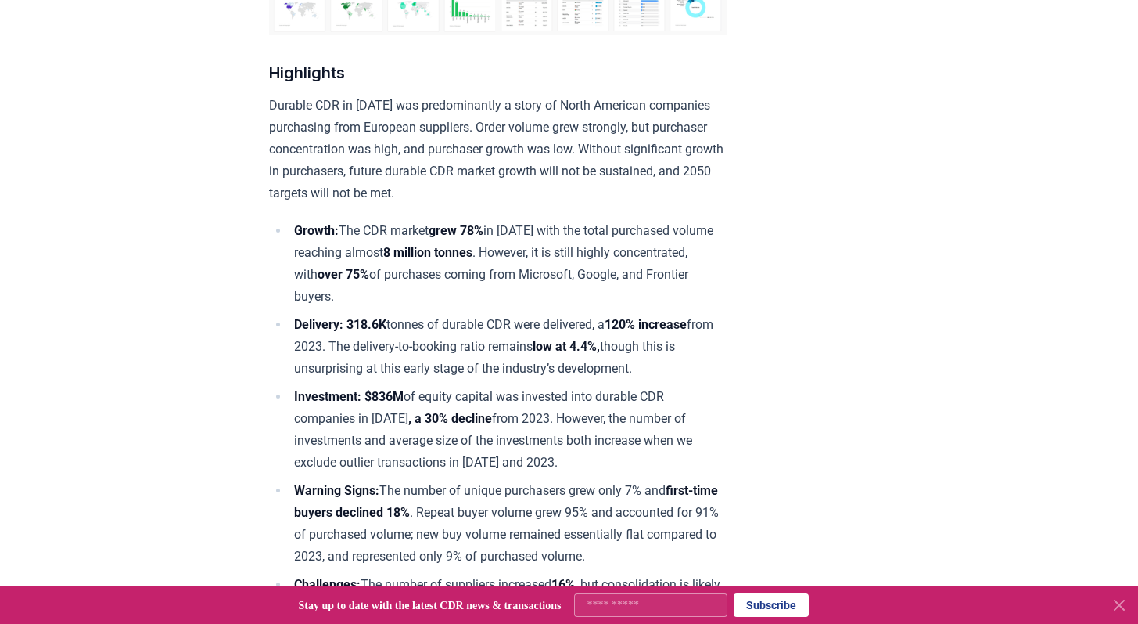
scroll to position [518, 0]
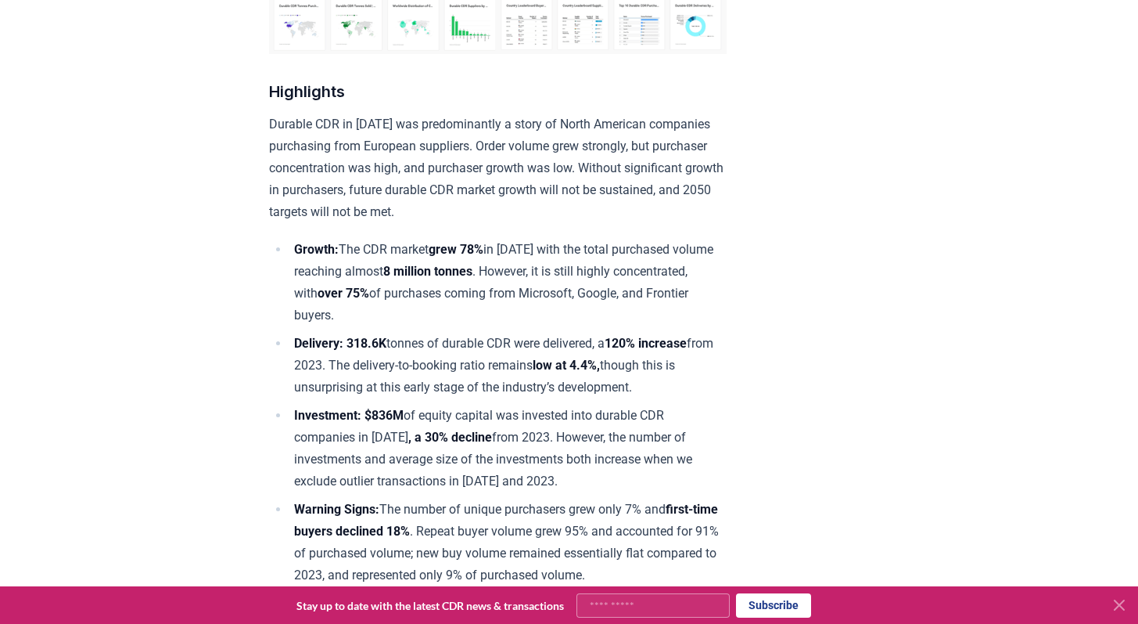
click at [727, 239] on li "Growth: The CDR market grew 78% in [DATE] with the total purchased volume reach…" at bounding box center [507, 283] width 437 height 88
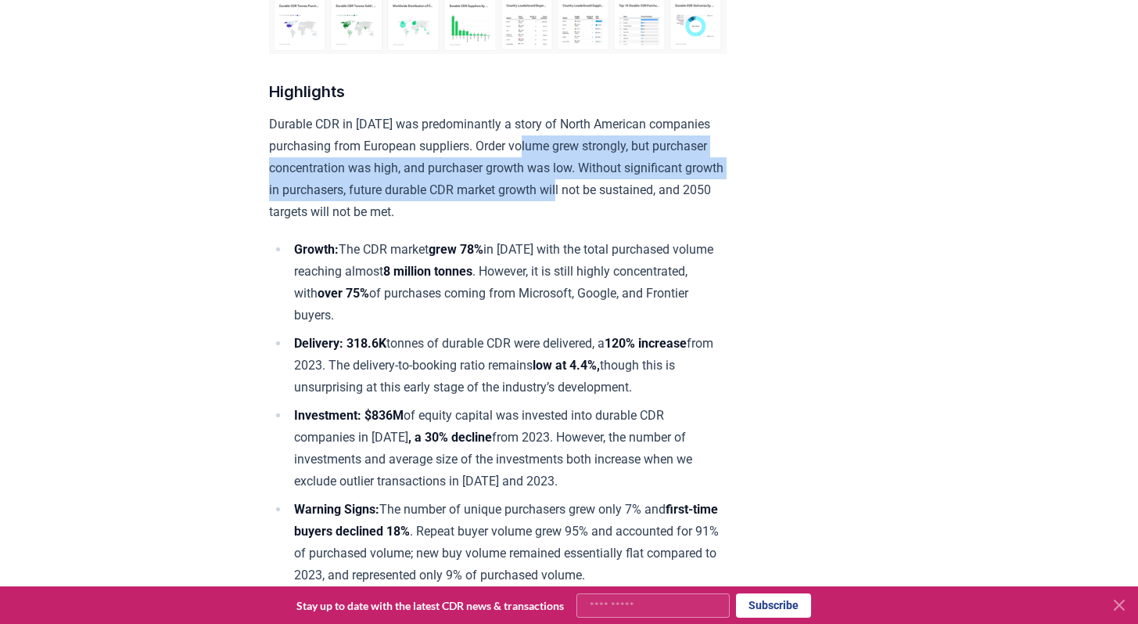
drag, startPoint x: 471, startPoint y: 160, endPoint x: 453, endPoint y: 206, distance: 48.8
click at [453, 206] on p "Durable CDR in [DATE] was predominantly a story of North American companies pur…" at bounding box center [498, 168] width 458 height 110
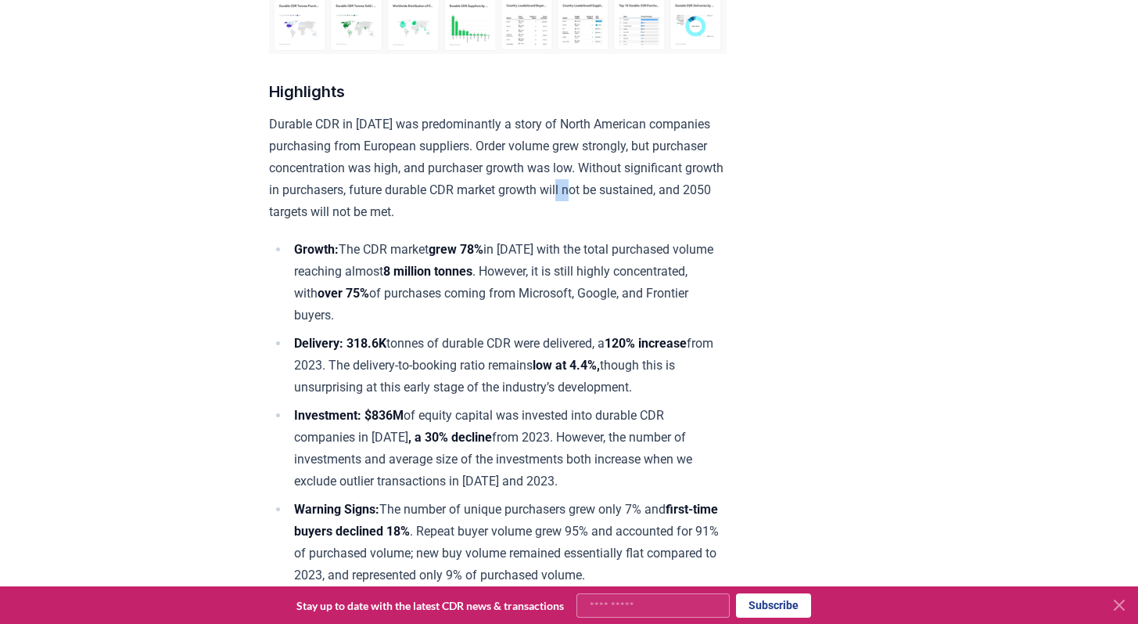
click at [453, 206] on p "Durable CDR in [DATE] was predominantly a story of North American companies pur…" at bounding box center [498, 168] width 458 height 110
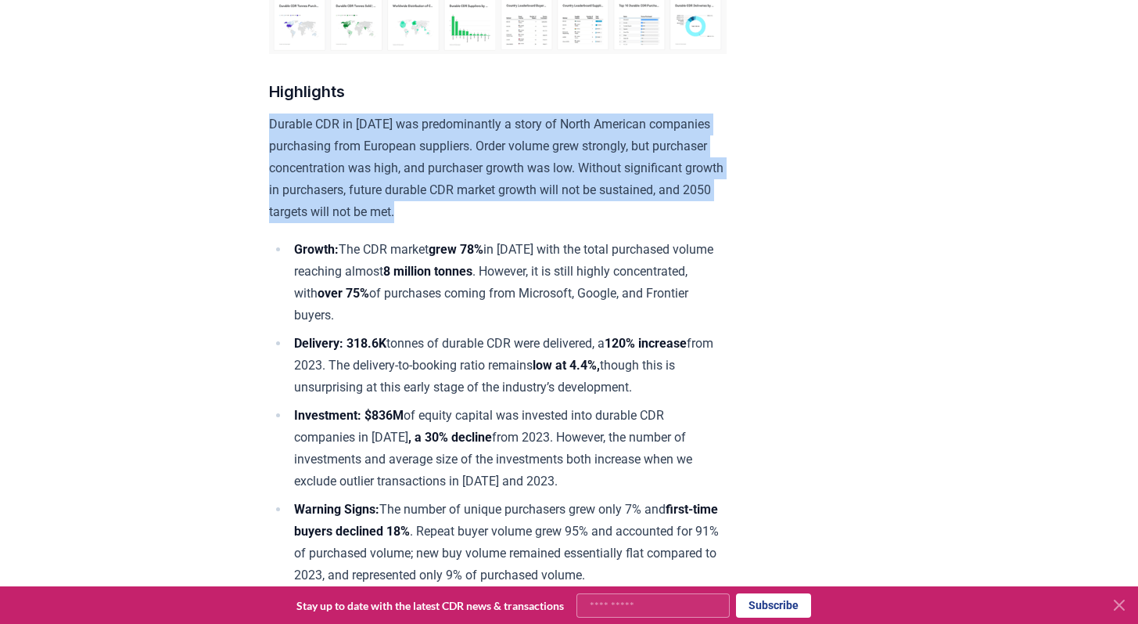
click at [453, 206] on p "Durable CDR in [DATE] was predominantly a story of North American companies pur…" at bounding box center [498, 168] width 458 height 110
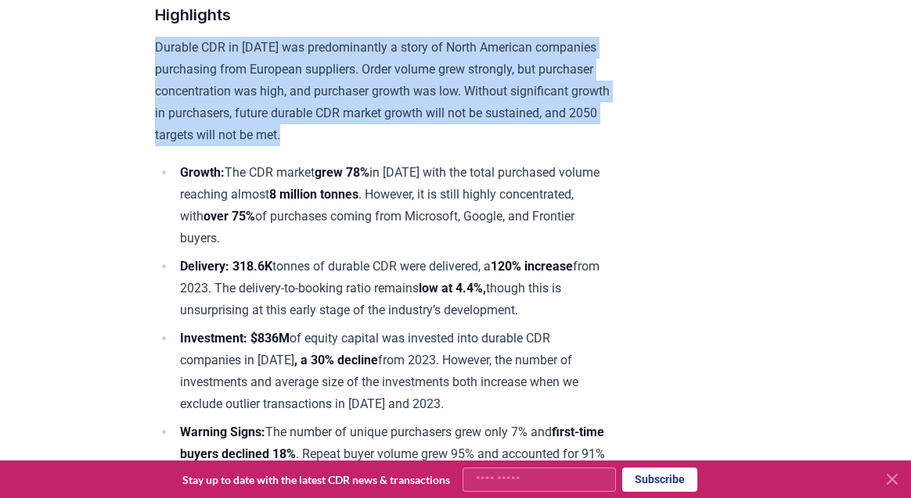
scroll to position [619, 0]
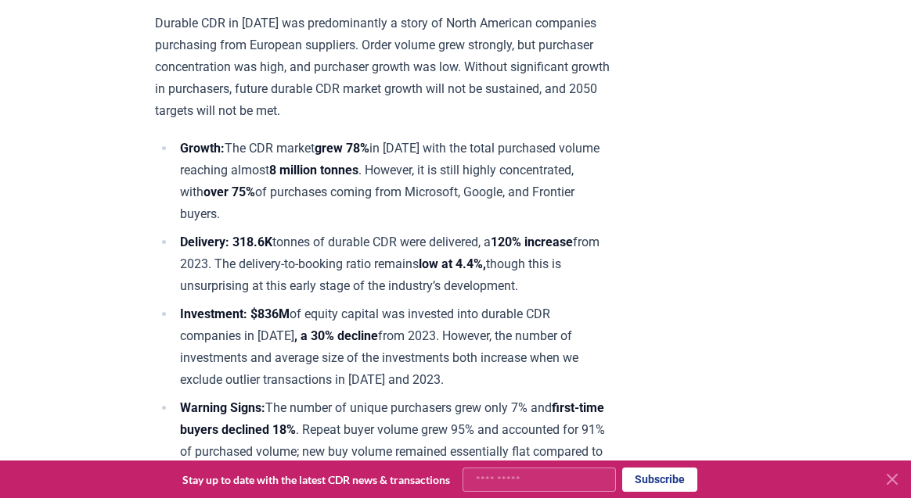
click at [373, 232] on li "Delivery: 318.6K tonnes of durable CDR were delivered, a 120% increase from 202…" at bounding box center [393, 265] width 437 height 66
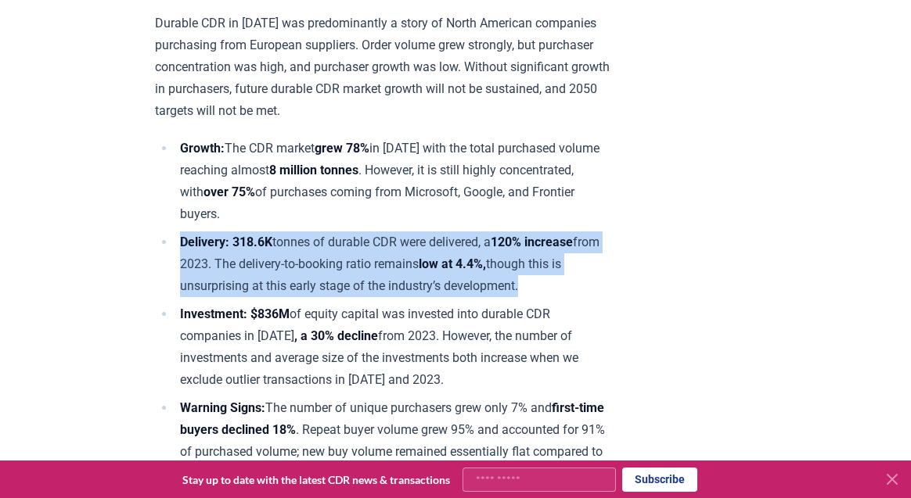
click at [373, 232] on li "Delivery: 318.6K tonnes of durable CDR were delivered, a 120% increase from 202…" at bounding box center [393, 265] width 437 height 66
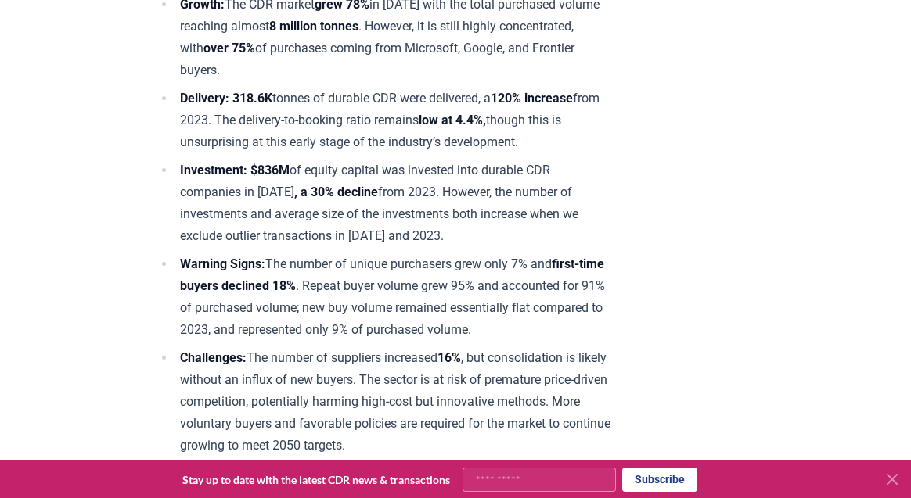
scroll to position [764, 0]
click at [613, 87] on li "Delivery: 318.6K tonnes of durable CDR were delivered, a 120% increase from 202…" at bounding box center [393, 120] width 437 height 66
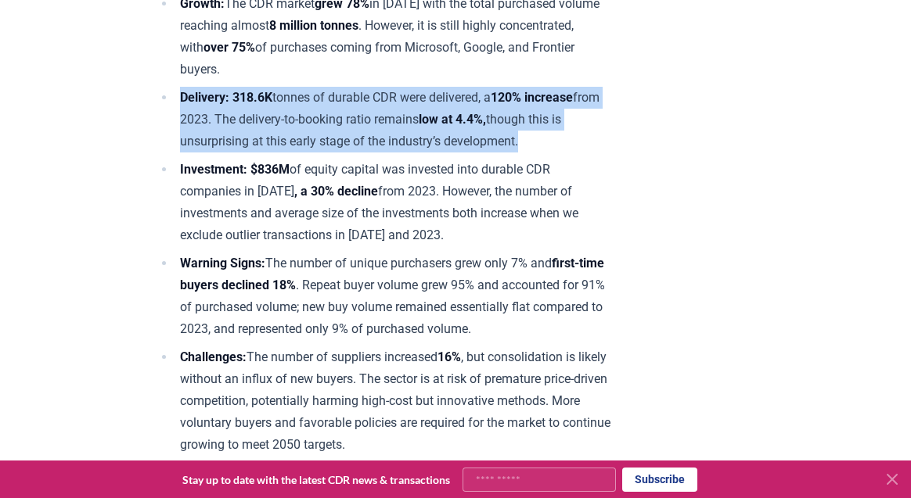
click at [613, 87] on li "Delivery: 318.6K tonnes of durable CDR were delivered, a 120% increase from 202…" at bounding box center [393, 120] width 437 height 66
click at [613, 93] on li "Delivery: 318.6K tonnes of durable CDR were delivered, a 120% increase from 202…" at bounding box center [393, 120] width 437 height 66
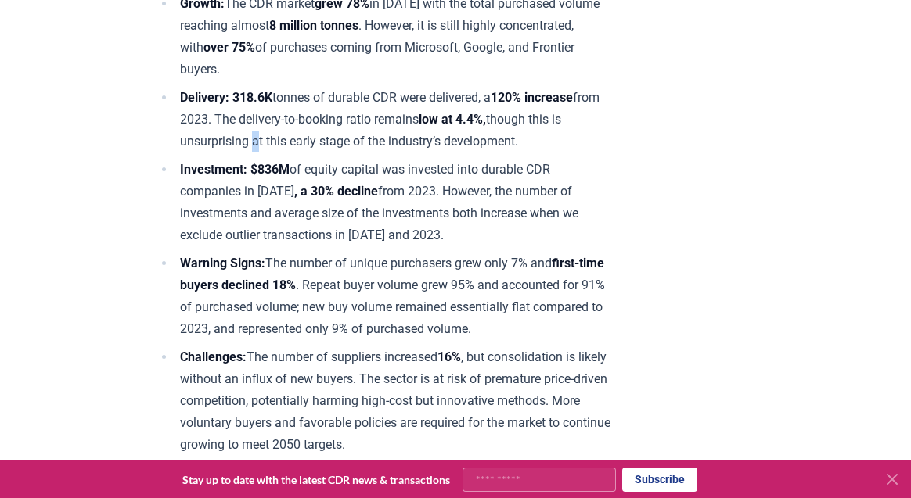
click at [613, 93] on li "Delivery: 318.6K tonnes of durable CDR were delivered, a 120% increase from 202…" at bounding box center [393, 120] width 437 height 66
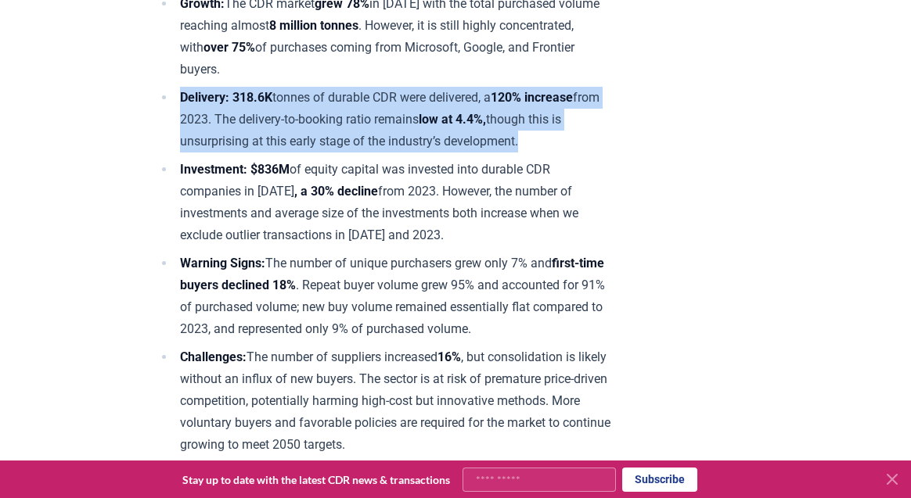
click at [613, 93] on li "Delivery: 318.6K tonnes of durable CDR were delivered, a 120% increase from 202…" at bounding box center [393, 120] width 437 height 66
click at [888, 475] on icon at bounding box center [891, 479] width 9 height 9
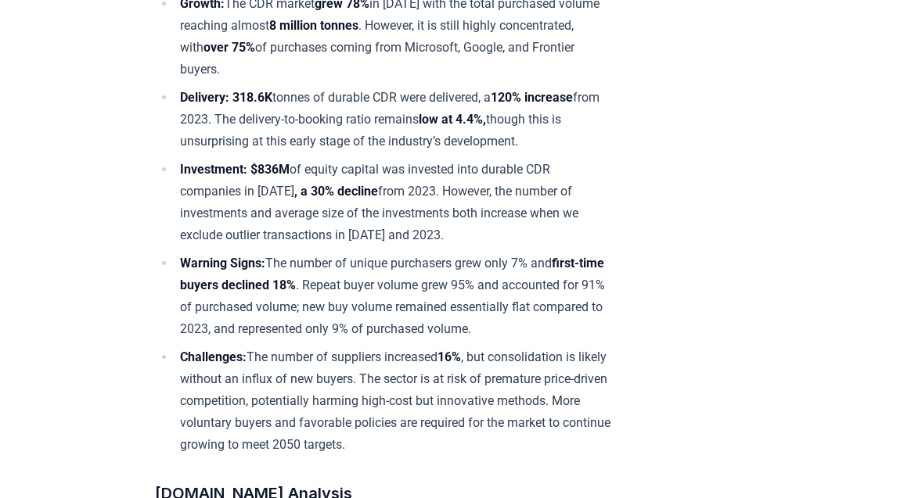
click at [233, 256] on strong "first-time buyers declined 18%" at bounding box center [392, 274] width 424 height 37
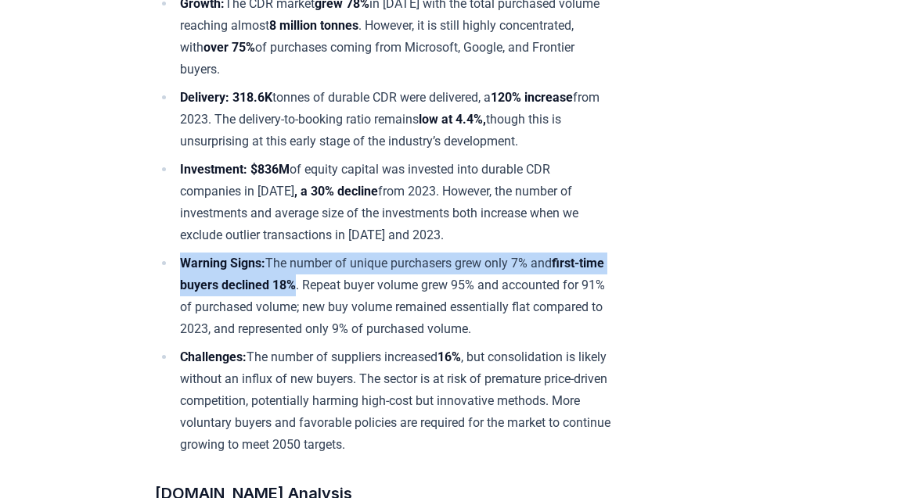
drag, startPoint x: 167, startPoint y: 228, endPoint x: 299, endPoint y: 259, distance: 135.1
click at [299, 259] on li "Warning Signs: The number of unique purchasers grew only 7% and first-time buye…" at bounding box center [393, 297] width 437 height 88
copy li "Warning Signs: The number of unique purchasers grew only 7% and first-time buye…"
click at [529, 347] on li "Challenges: The number of suppliers increased 16% , but consolidation is likely…" at bounding box center [393, 402] width 437 height 110
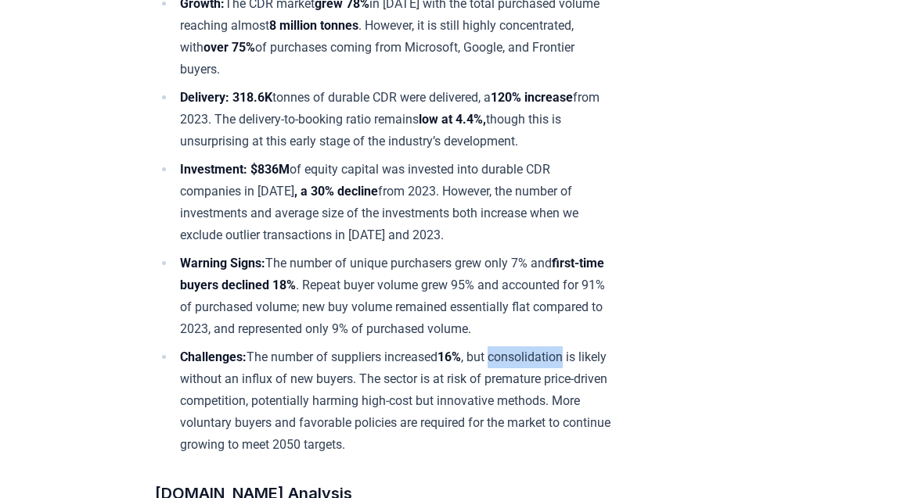
copy li "consolidation"
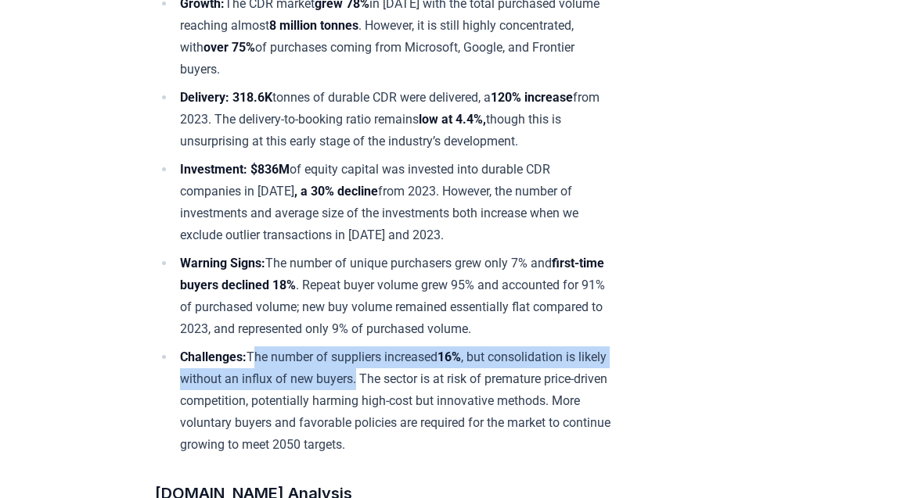
drag, startPoint x: 358, startPoint y: 350, endPoint x: 254, endPoint y: 325, distance: 107.0
click at [254, 347] on li "Challenges: The number of suppliers increased 16% , but consolidation is likely…" at bounding box center [393, 402] width 437 height 110
copy li "The number of suppliers increased 16% , but consolidation is likely without an …"
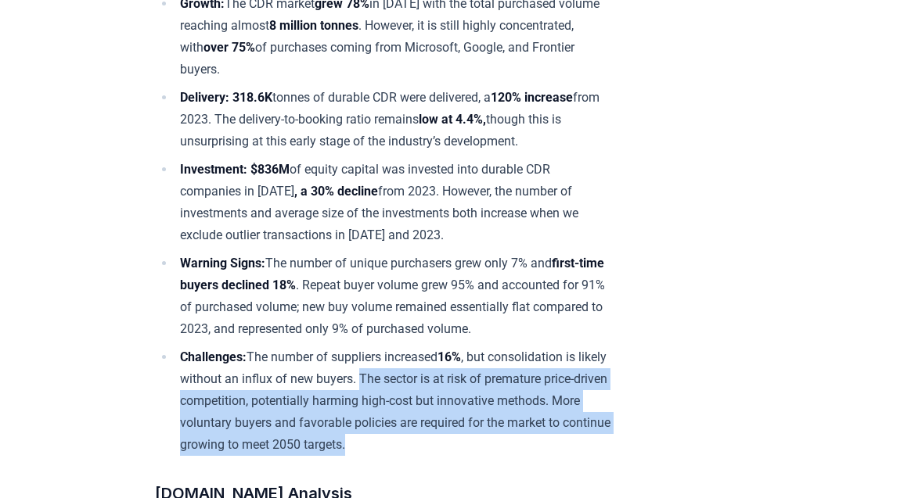
drag, startPoint x: 269, startPoint y: 415, endPoint x: 365, endPoint y: 342, distance: 120.0
click at [365, 347] on li "Challenges: The number of suppliers increased 16% , but consolidation is likely…" at bounding box center [393, 402] width 437 height 110
copy li "The sector is at risk of premature price-driven competition, potentially harmin…"
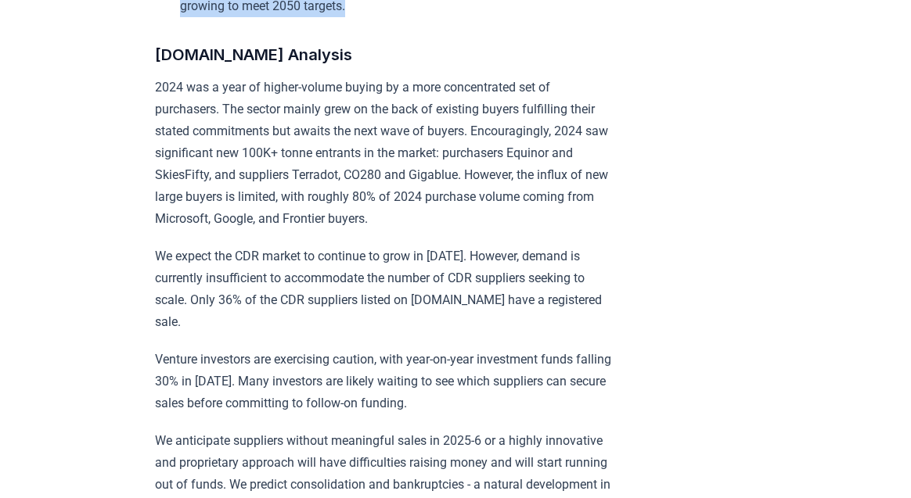
scroll to position [1210, 0]
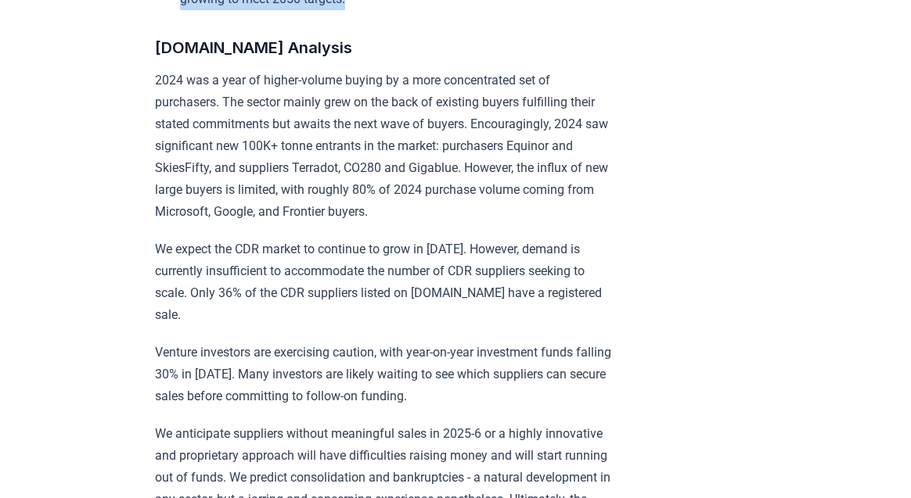
click at [451, 239] on p "We expect the CDR market to continue to grow in [DATE]. However, demand is curr…" at bounding box center [384, 283] width 458 height 88
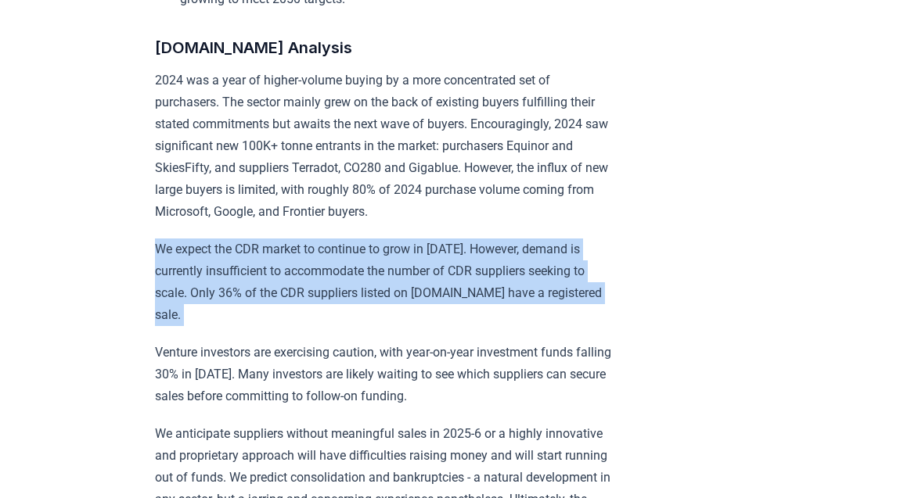
click at [451, 239] on p "We expect the CDR market to continue to grow in [DATE]. However, demand is curr…" at bounding box center [384, 283] width 458 height 88
copy p "We expect the CDR market to continue to grow in [DATE]. However, demand is curr…"
click at [164, 342] on p "Venture investors are exercising caution, with year-on-year investment funds fa…" at bounding box center [384, 375] width 458 height 66
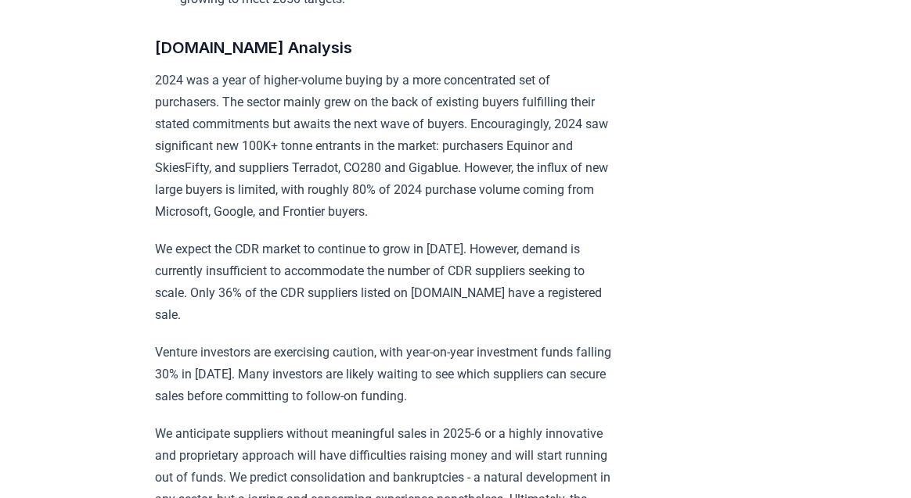
click at [164, 342] on p "Venture investors are exercising caution, with year-on-year investment funds fa…" at bounding box center [384, 375] width 458 height 66
copy p "Venture"
click at [165, 342] on p "Venture investors are exercising caution, with year-on-year investment funds fa…" at bounding box center [384, 375] width 458 height 66
drag, startPoint x: 153, startPoint y: 276, endPoint x: 377, endPoint y: 282, distance: 224.6
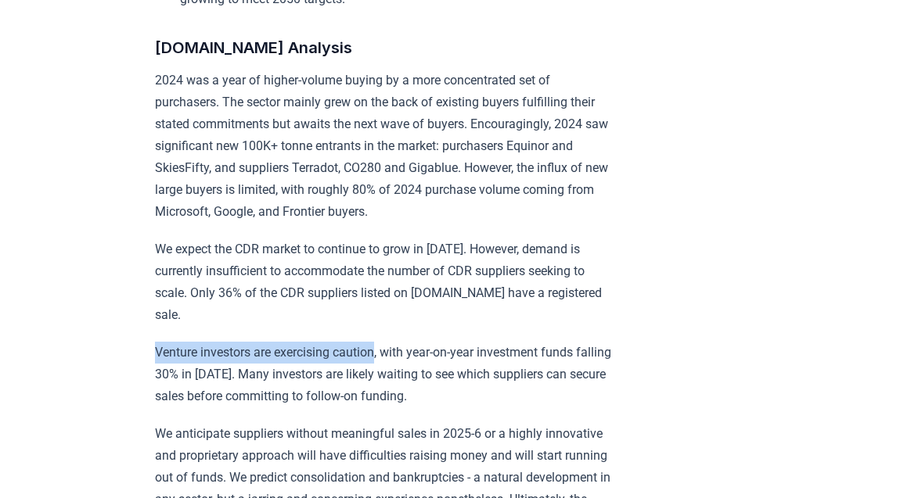
copy p "Venture investors are exercising caution"
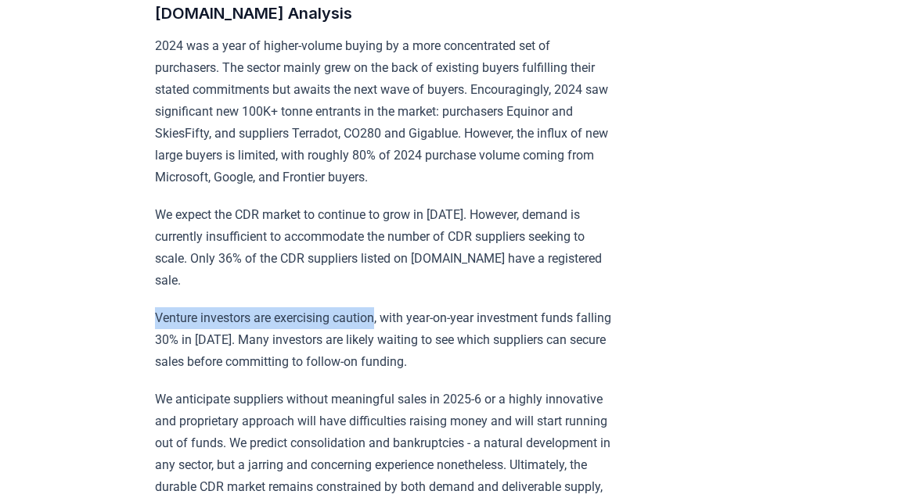
scroll to position [1267, 0]
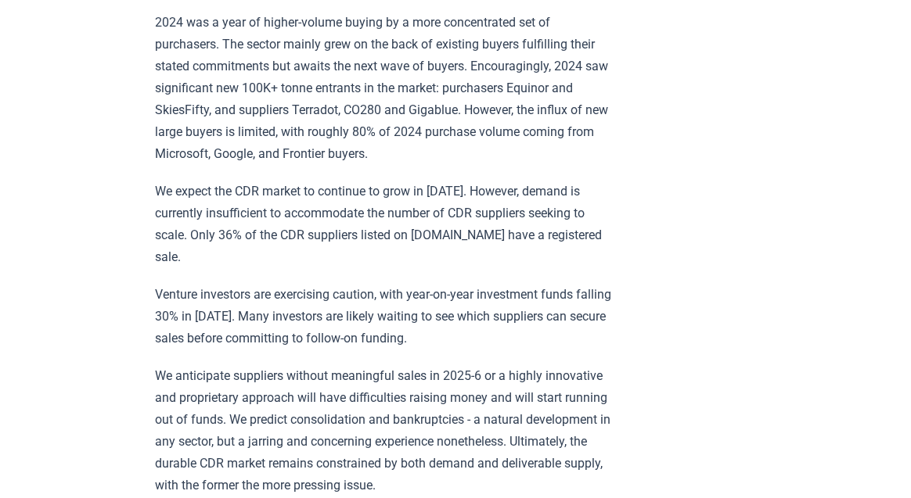
click at [551, 284] on p "Venture investors are exercising caution, with year-on-year investment funds fa…" at bounding box center [384, 317] width 458 height 66
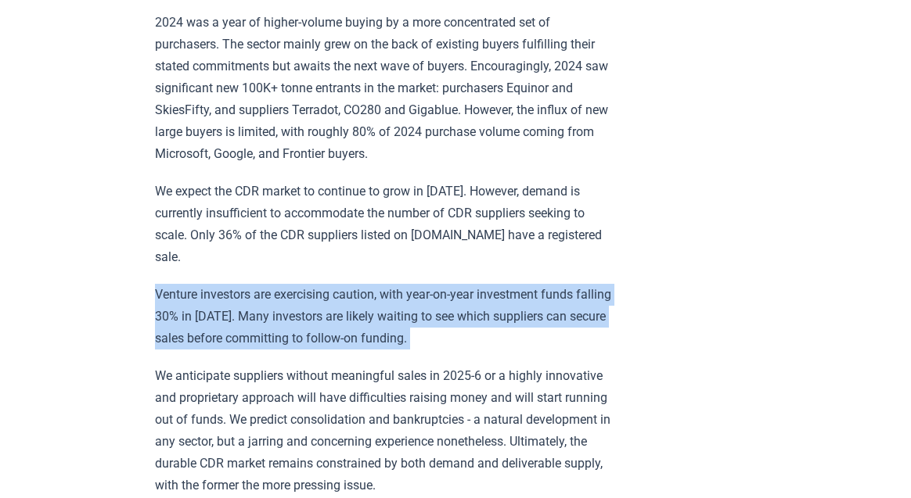
click at [551, 284] on p "Venture investors are exercising caution, with year-on-year investment funds fa…" at bounding box center [384, 317] width 458 height 66
copy p "Venture investors are exercising caution, with year-on-year investment funds fa…"
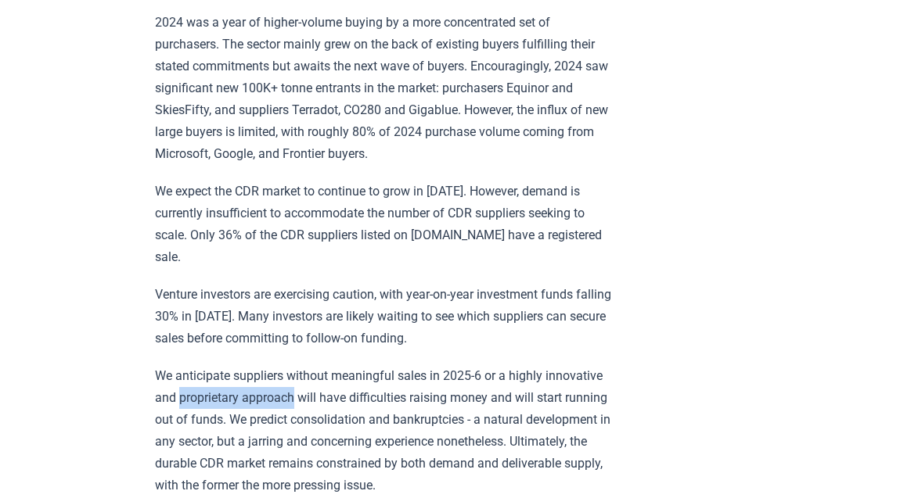
drag, startPoint x: 275, startPoint y: 322, endPoint x: 131, endPoint y: 325, distance: 144.0
copy p "proprietary approach"
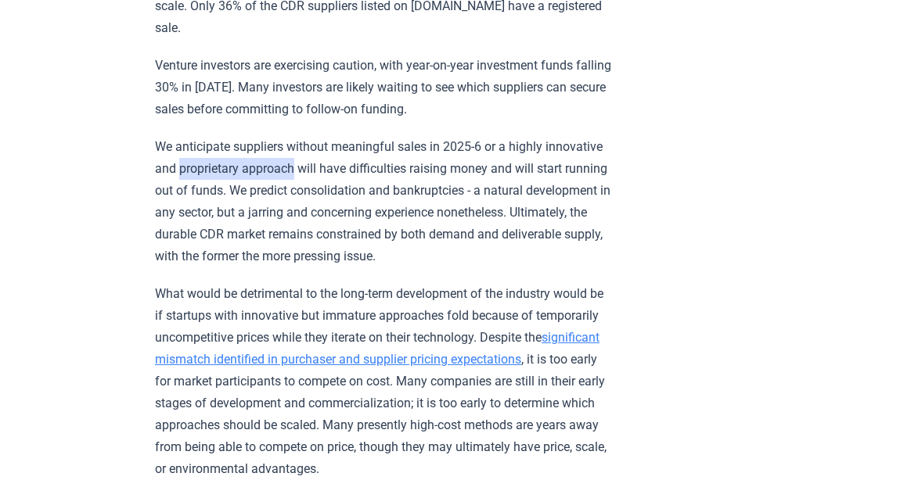
scroll to position [1494, 0]
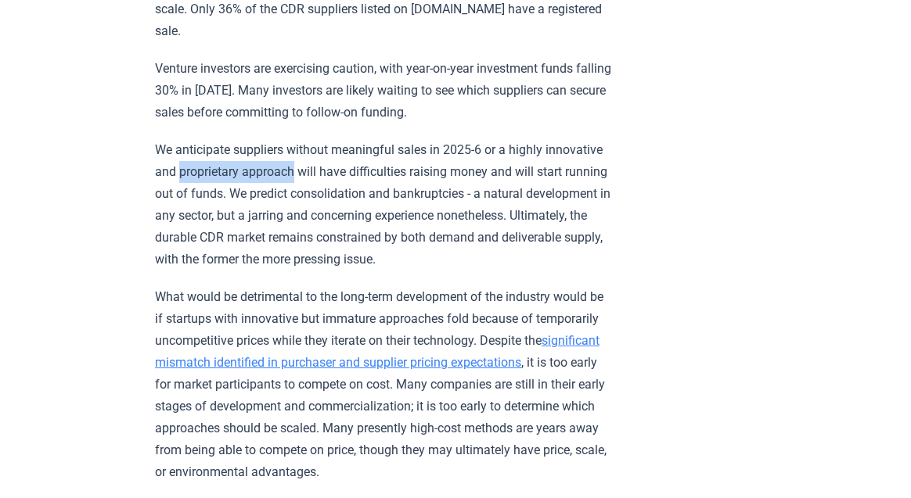
click at [358, 139] on p "We anticipate suppliers without meaningful sales in 2025-6 or a highly innovati…" at bounding box center [384, 204] width 458 height 131
copy p "bankruptcies"
